Goal: Task Accomplishment & Management: Manage account settings

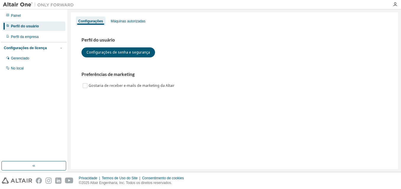
click at [123, 27] on div "Perfil do usuário Configurações de senha e segurança Preferências de marketing …" at bounding box center [234, 67] width 320 height 81
click at [129, 22] on div "Máquinas autorizadas" at bounding box center [128, 21] width 35 height 5
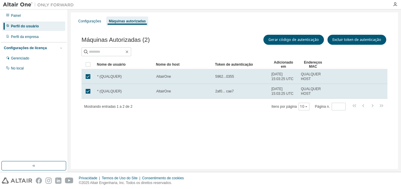
click at [205, 143] on div "Configurações Máquinas autorizadas Máquinas Autorizadas (2) Gerar código de aut…" at bounding box center [234, 90] width 327 height 157
click at [38, 38] on div "Perfil da empresa" at bounding box center [25, 37] width 28 height 5
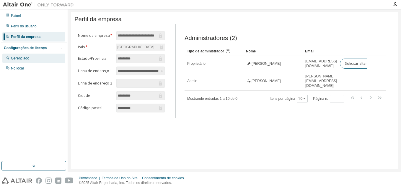
click at [52, 55] on div "Gerenciado" at bounding box center [33, 58] width 63 height 9
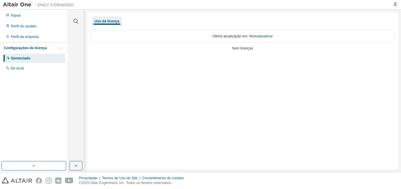
click at [258, 36] on div "Última atualização em: Nunca atualizar" at bounding box center [243, 36] width 304 height 12
click at [269, 36] on link "atualizar" at bounding box center [265, 36] width 13 height 4
click at [10, 71] on div "No local" at bounding box center [33, 68] width 63 height 9
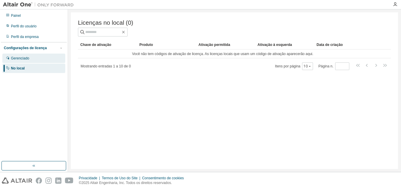
click at [37, 61] on div "Gerenciado" at bounding box center [33, 58] width 63 height 9
